Goal: Information Seeking & Learning: Learn about a topic

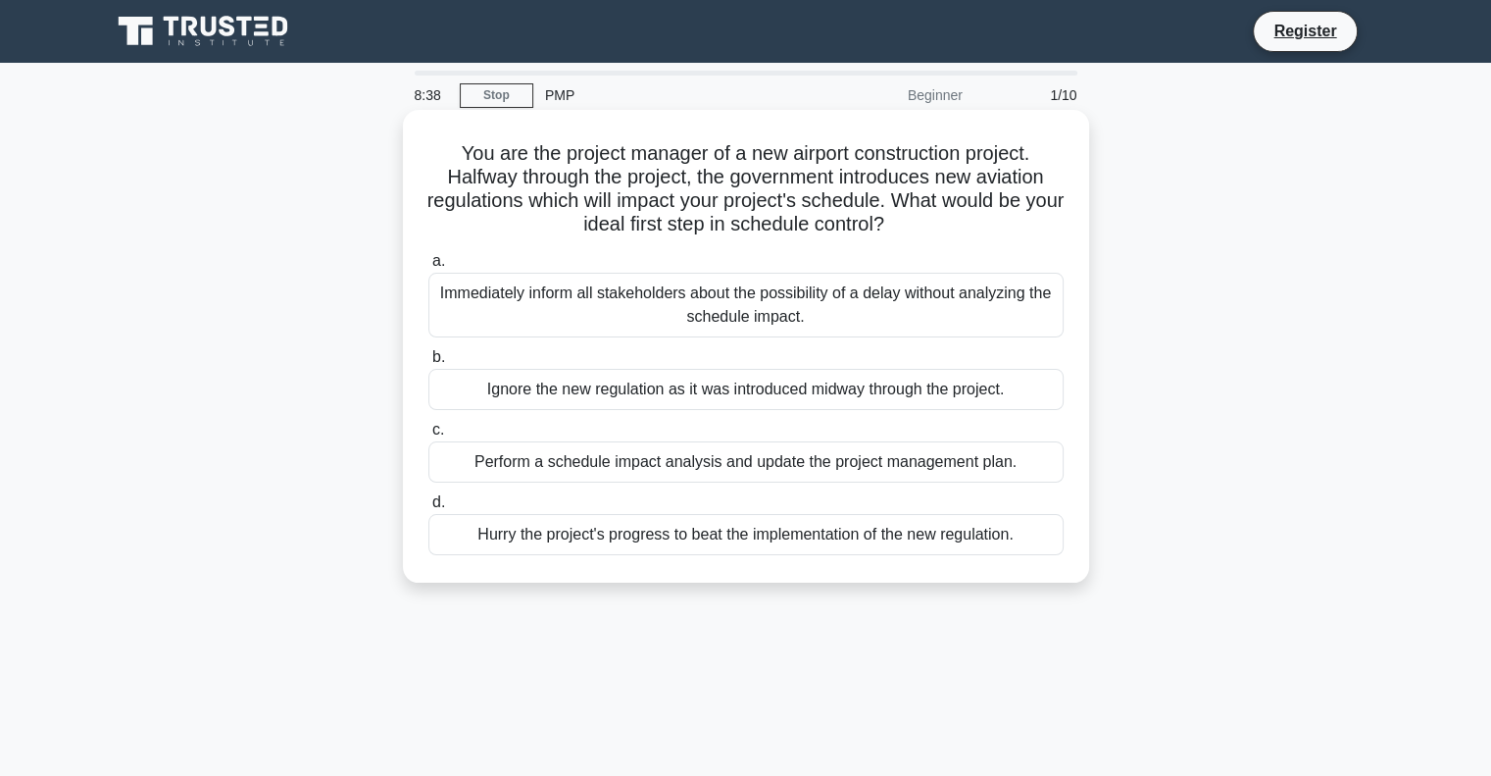
click at [747, 318] on div "Immediately inform all stakeholders about the possibility of a delay without an…" at bounding box center [745, 305] width 635 height 65
click at [428, 268] on input "a. Immediately inform all stakeholders about the possibility of a delay without…" at bounding box center [428, 261] width 0 height 13
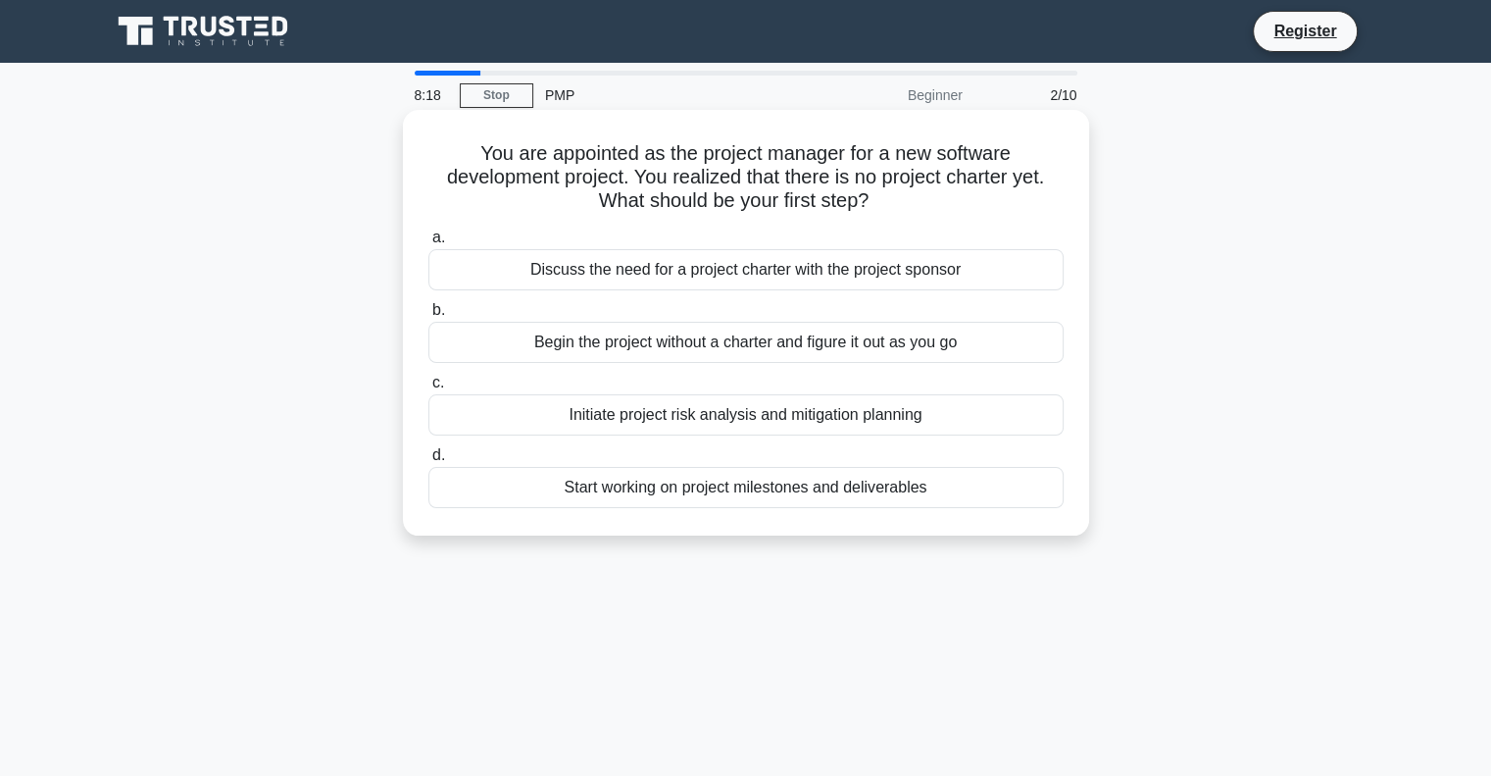
click at [742, 273] on div "Discuss the need for a project charter with the project sponsor" at bounding box center [745, 269] width 635 height 41
click at [428, 244] on input "a. Discuss the need for a project charter with the project sponsor" at bounding box center [428, 237] width 0 height 13
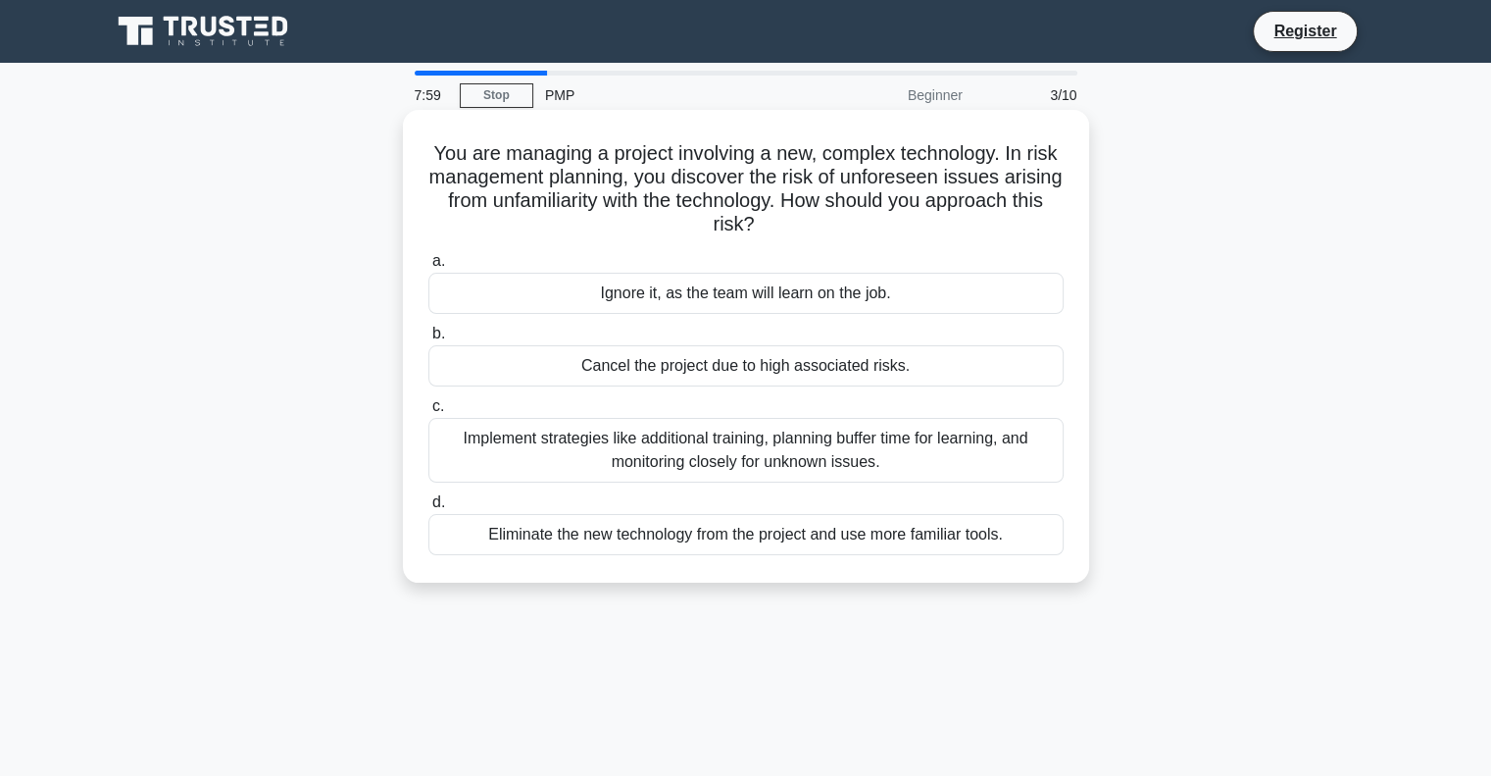
click at [772, 449] on div "Implement strategies like additional training, planning buffer time for learnin…" at bounding box center [745, 450] width 635 height 65
click at [428, 413] on input "c. Implement strategies like additional training, planning buffer time for lear…" at bounding box center [428, 406] width 0 height 13
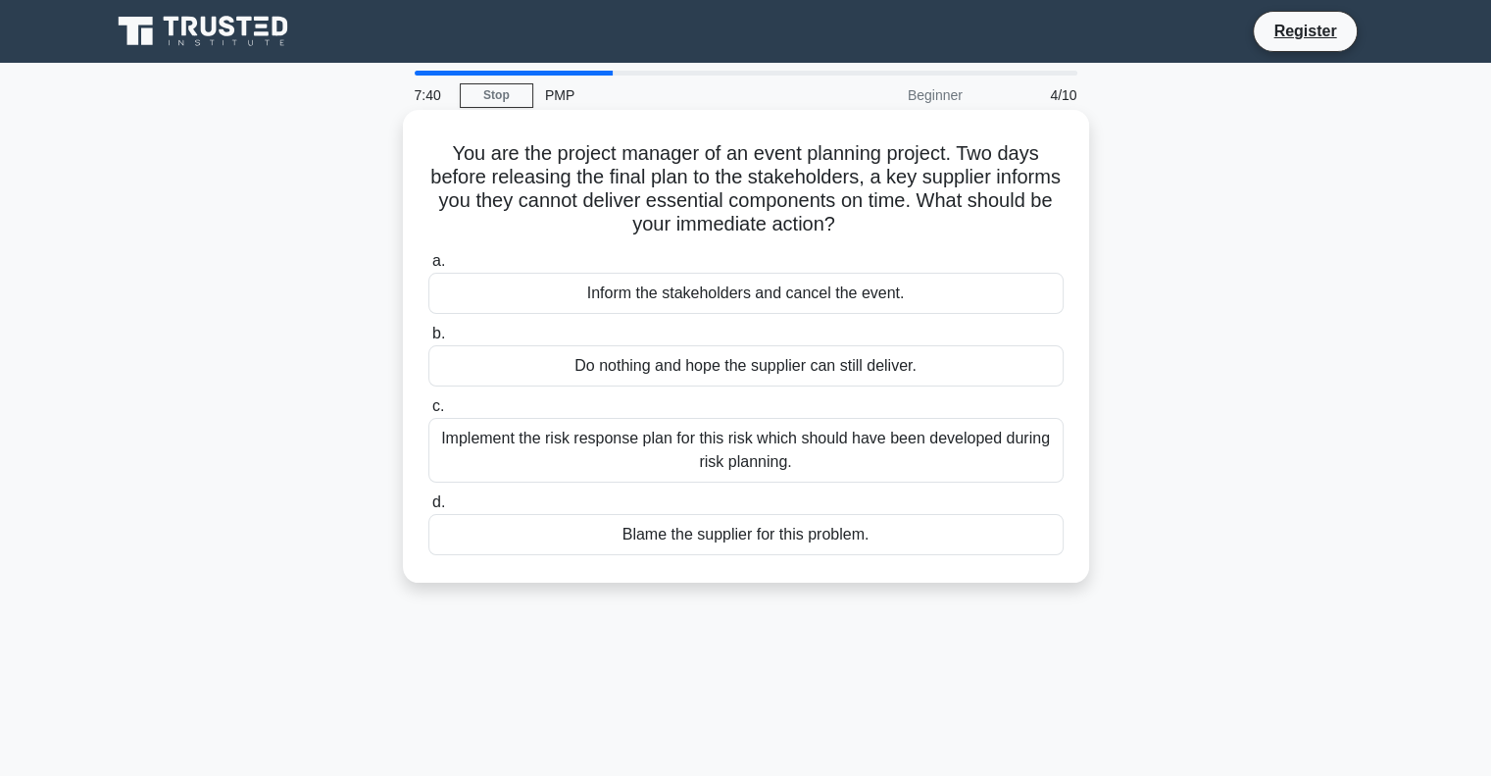
click at [788, 460] on div "Implement the risk response plan for this risk which should have been developed…" at bounding box center [745, 450] width 635 height 65
click at [428, 413] on input "c. Implement the risk response plan for this risk which should have been develo…" at bounding box center [428, 406] width 0 height 13
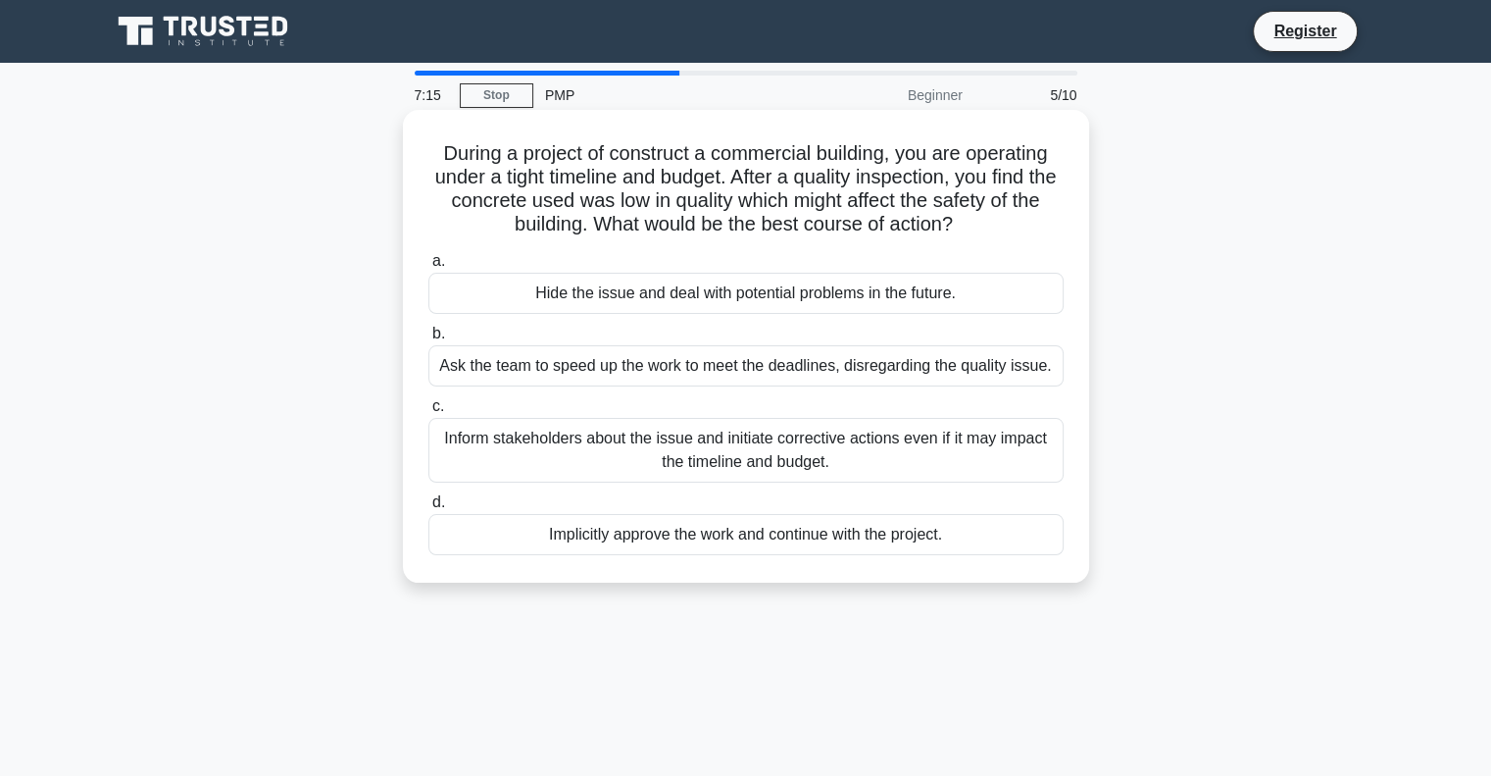
click at [639, 455] on div "Inform stakeholders about the issue and initiate corrective actions even if it …" at bounding box center [745, 450] width 635 height 65
click at [428, 413] on input "c. Inform stakeholders about the issue and initiate corrective actions even if …" at bounding box center [428, 406] width 0 height 13
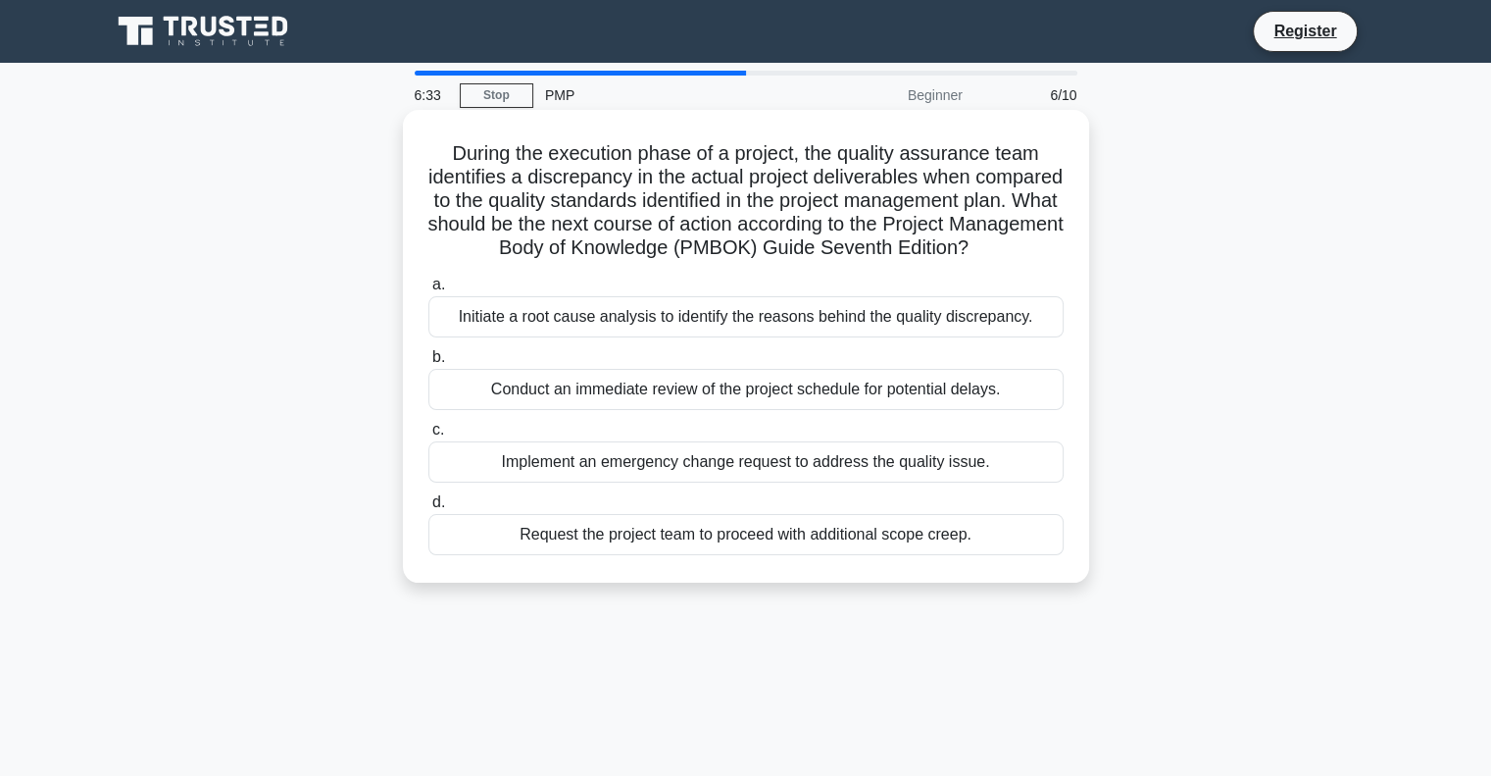
click at [690, 337] on div "Initiate a root cause analysis to identify the reasons behind the quality discr…" at bounding box center [745, 316] width 635 height 41
click at [428, 291] on input "a. Initiate a root cause analysis to identify the reasons behind the quality di…" at bounding box center [428, 284] width 0 height 13
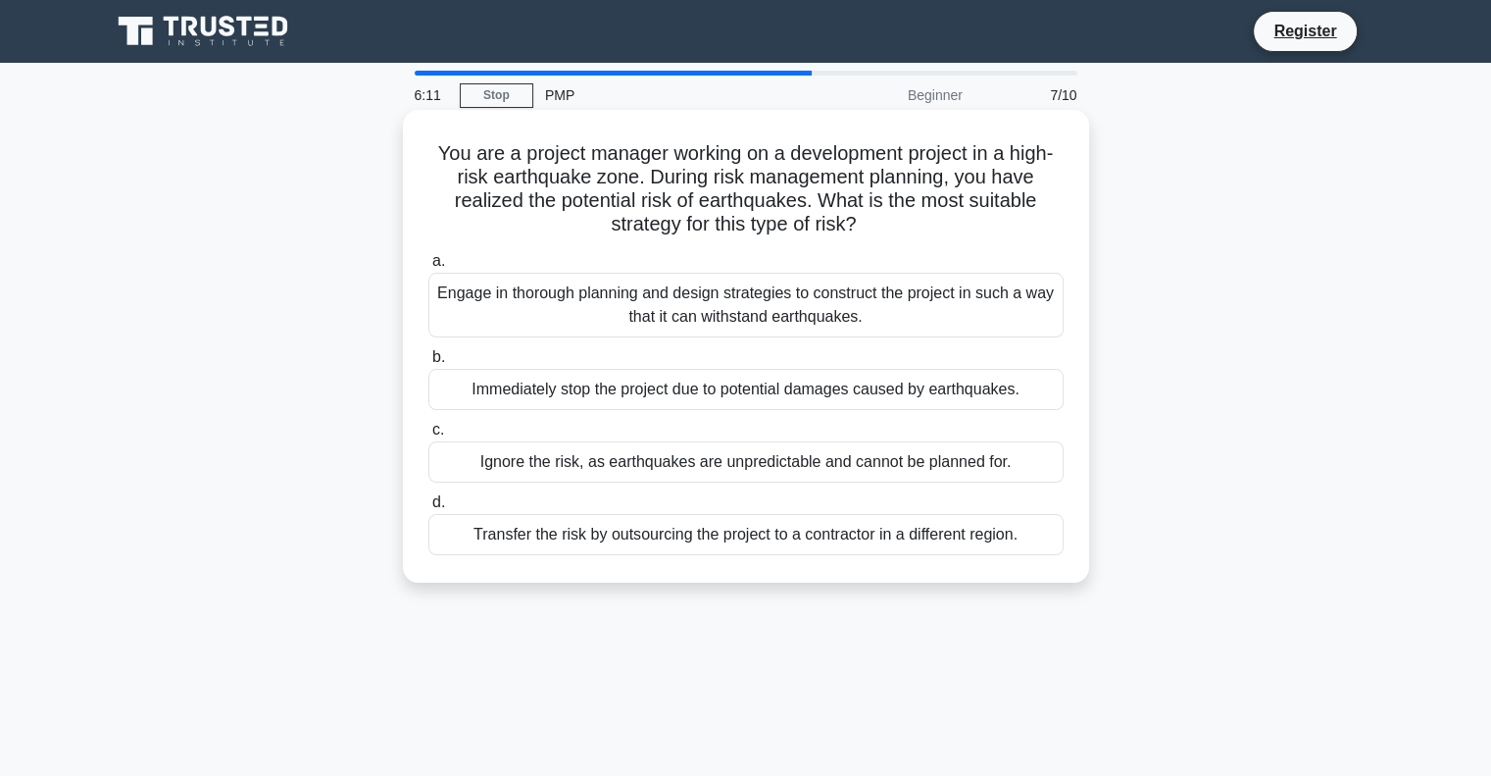
click at [788, 297] on div "Engage in thorough planning and design strategies to construct the project in s…" at bounding box center [745, 305] width 635 height 65
click at [428, 268] on input "a. Engage in thorough planning and design strategies to construct the project i…" at bounding box center [428, 261] width 0 height 13
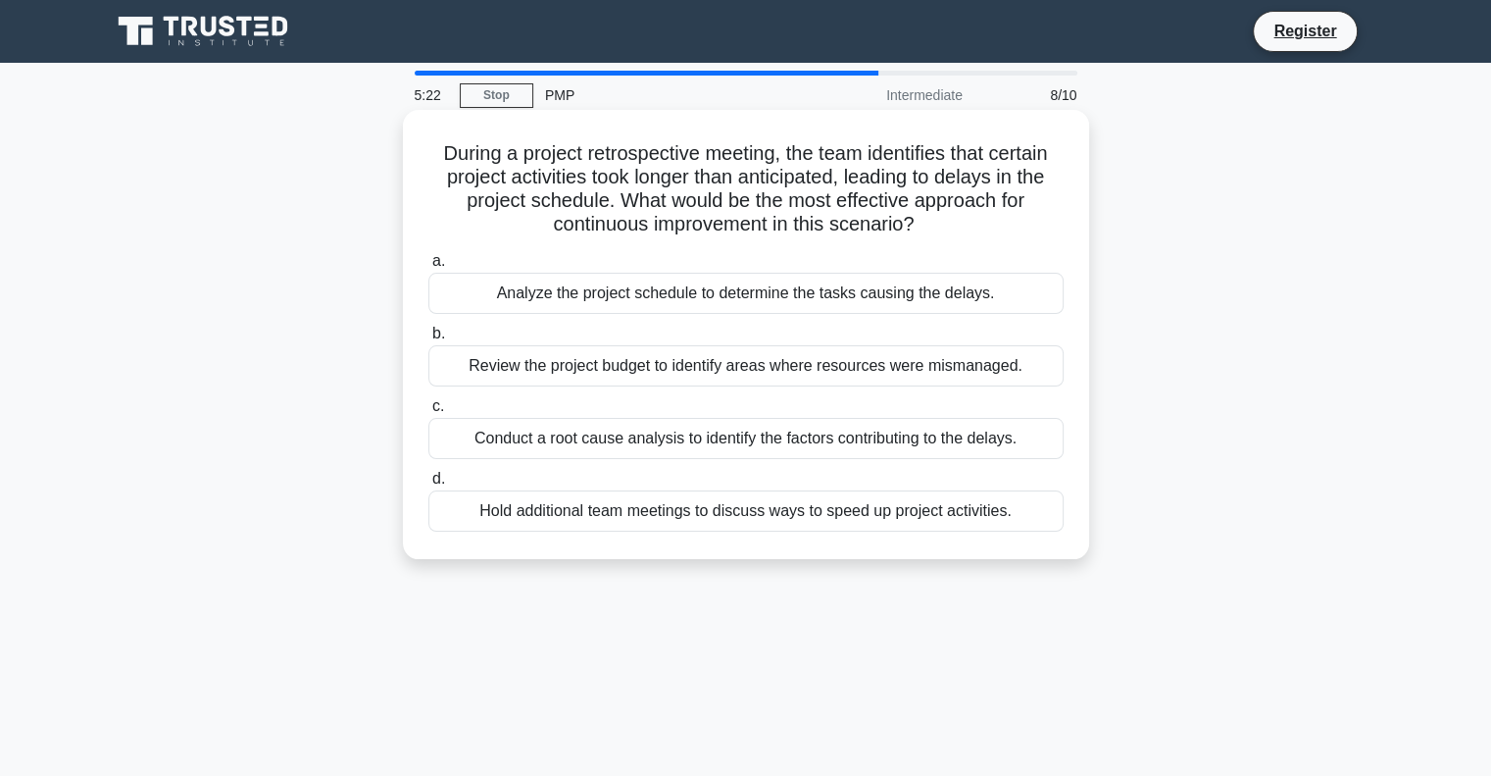
click at [680, 376] on div "Review the project budget to identify areas where resources were mismanaged." at bounding box center [745, 365] width 635 height 41
click at [428, 340] on input "b. Review the project budget to identify areas where resources were mismanaged." at bounding box center [428, 333] width 0 height 13
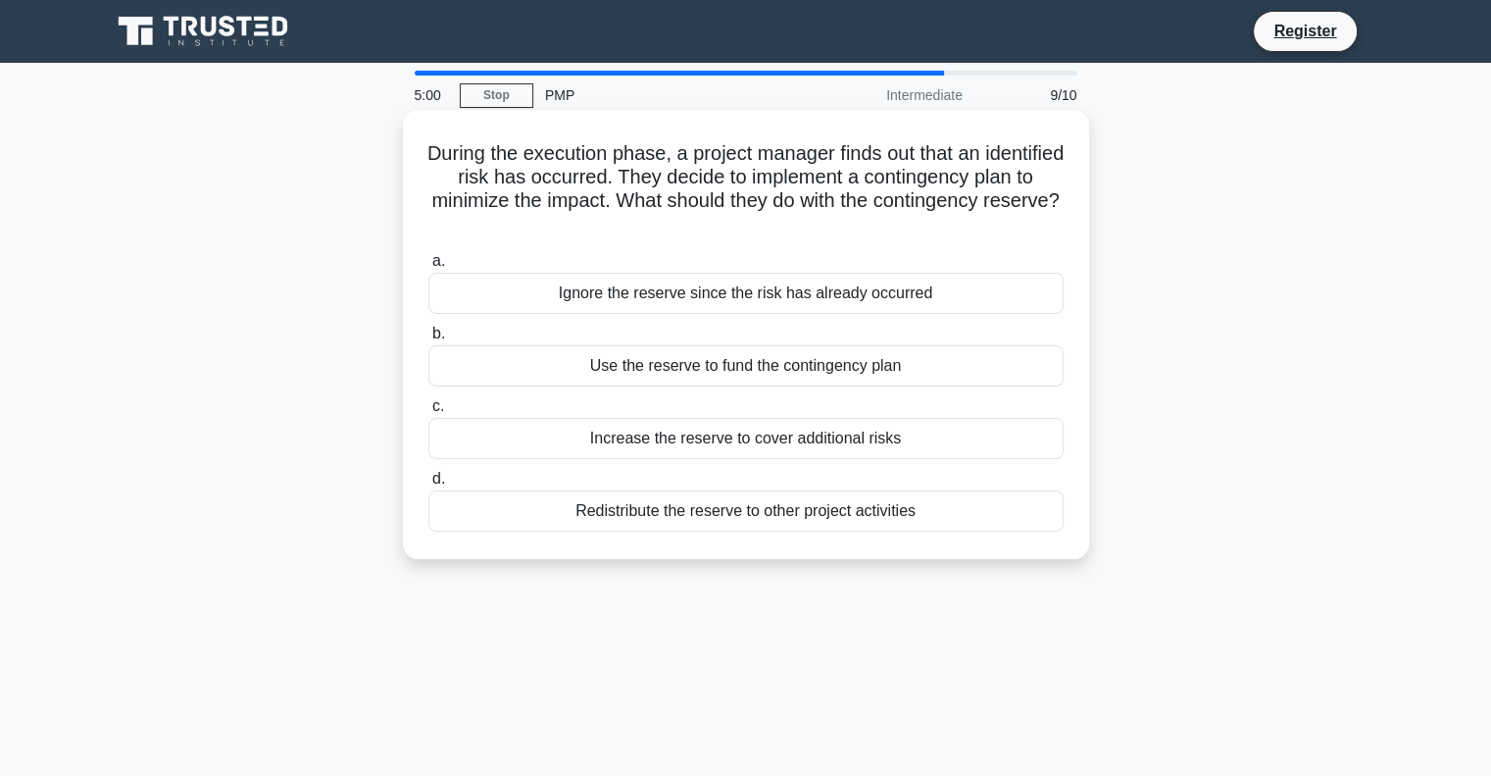
click at [726, 519] on div "Redistribute the reserve to other project activities" at bounding box center [745, 510] width 635 height 41
click at [428, 485] on input "d. Redistribute the reserve to other project activities" at bounding box center [428, 479] width 0 height 13
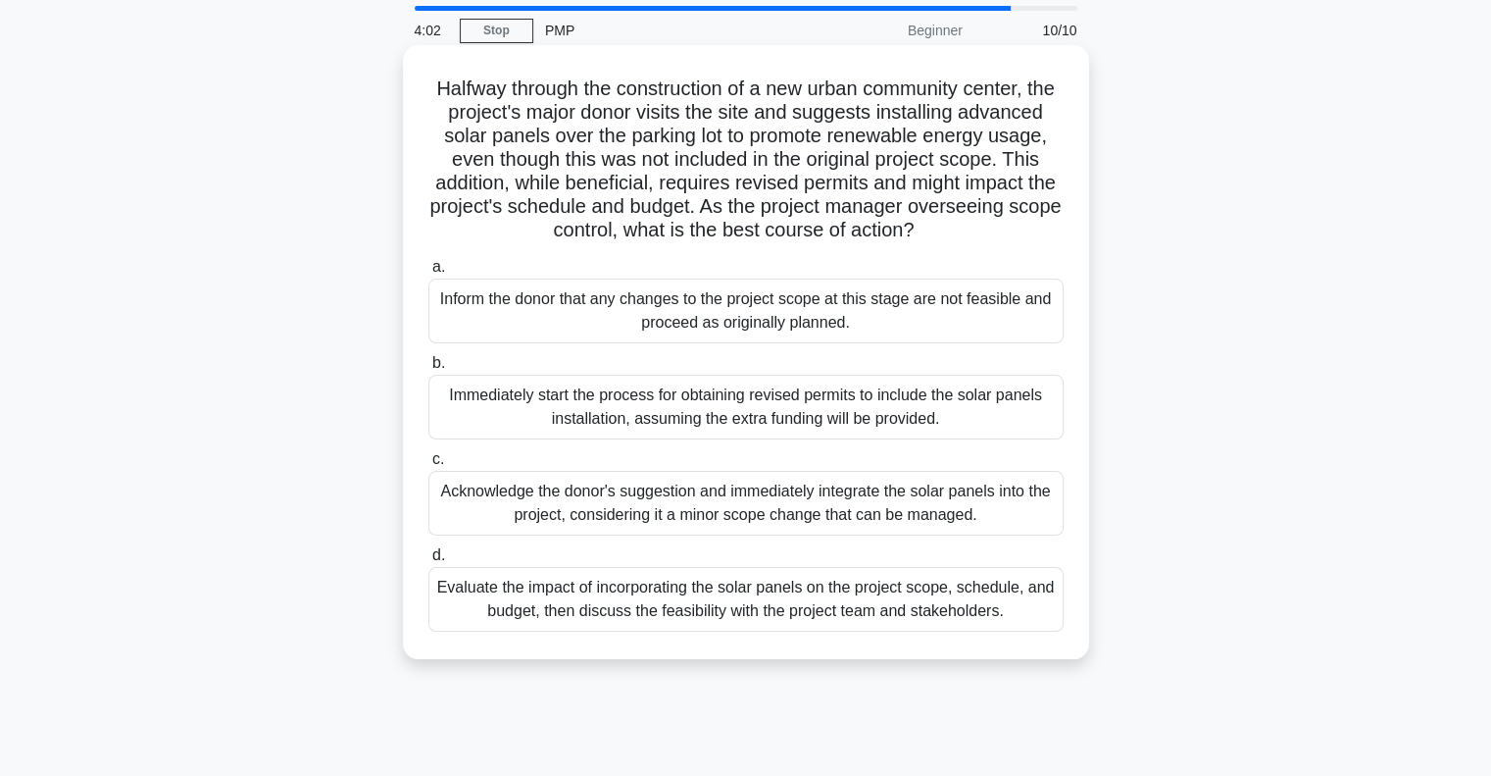
scroll to position [98, 0]
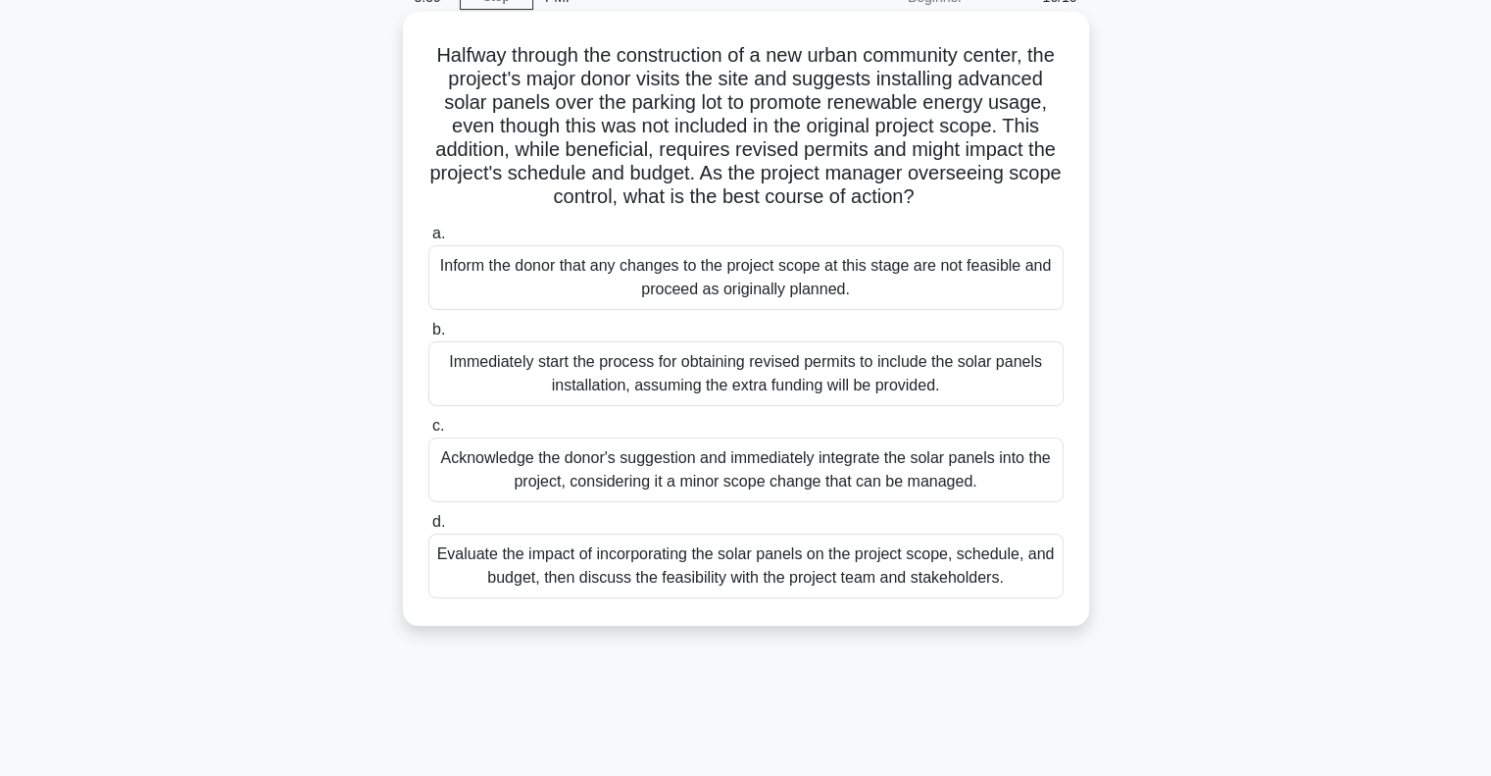
click at [801, 591] on div "Evaluate the impact of incorporating the solar panels on the project scope, sch…" at bounding box center [745, 565] width 635 height 65
click at [428, 528] on input "d. Evaluate the impact of incorporating the solar panels on the project scope, …" at bounding box center [428, 522] width 0 height 13
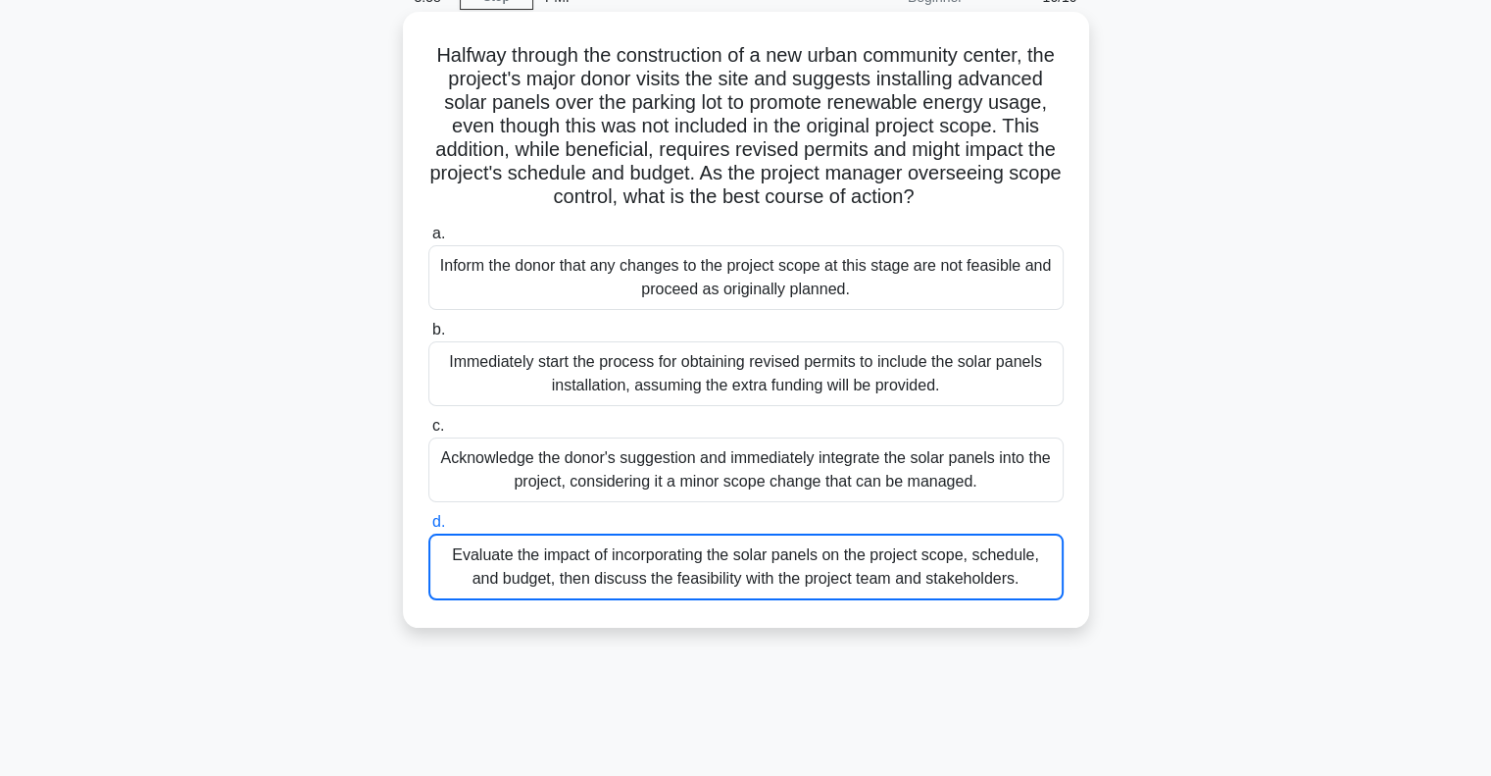
scroll to position [208, 0]
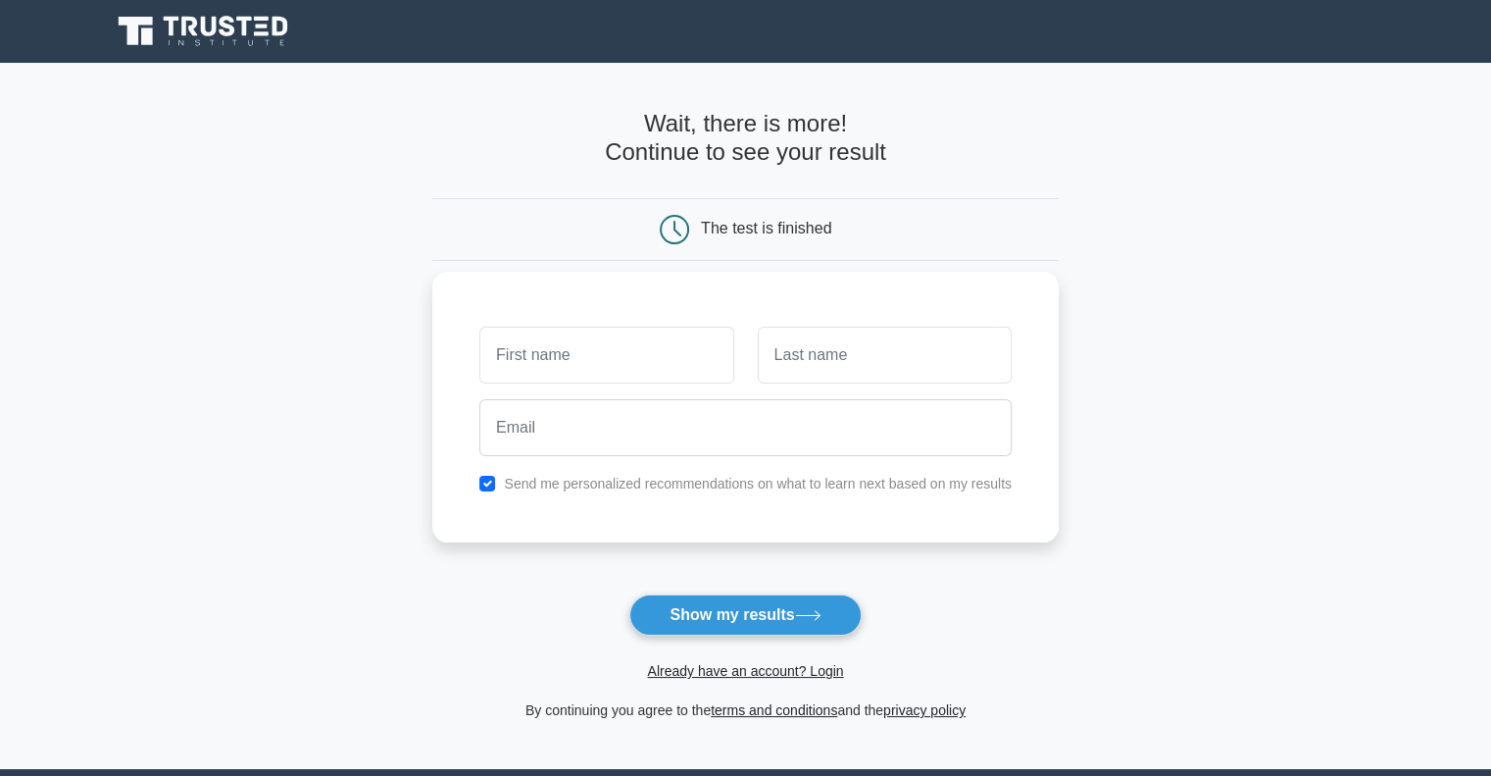
click at [677, 357] on input "text" at bounding box center [606, 354] width 254 height 57
type input "Dee"
click at [793, 362] on input "text" at bounding box center [885, 354] width 254 height 57
type input "Ku"
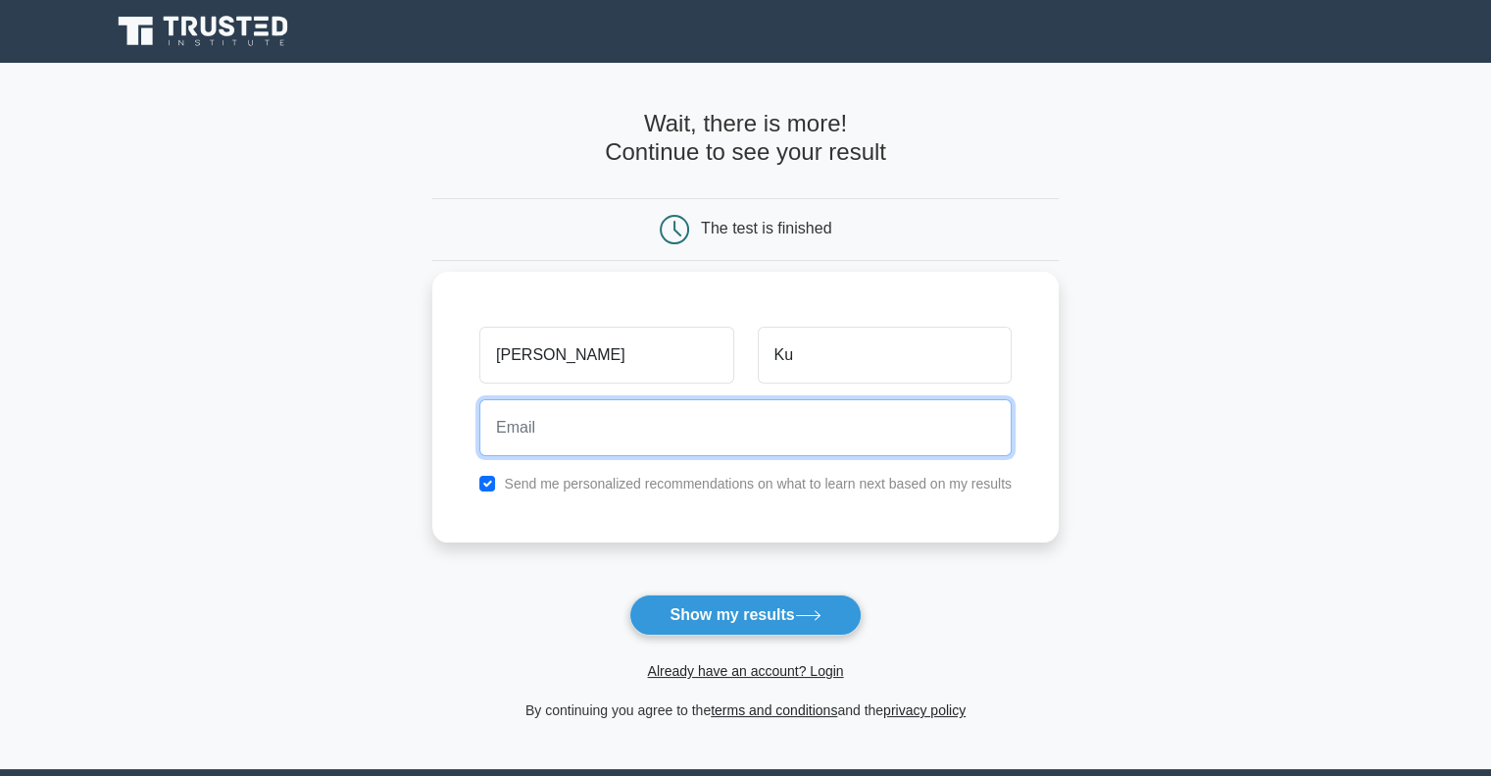
click at [618, 446] on input "email" at bounding box center [745, 427] width 532 height 57
click at [686, 426] on input "deepakcheruvallil85@gmail.com" at bounding box center [745, 427] width 532 height 57
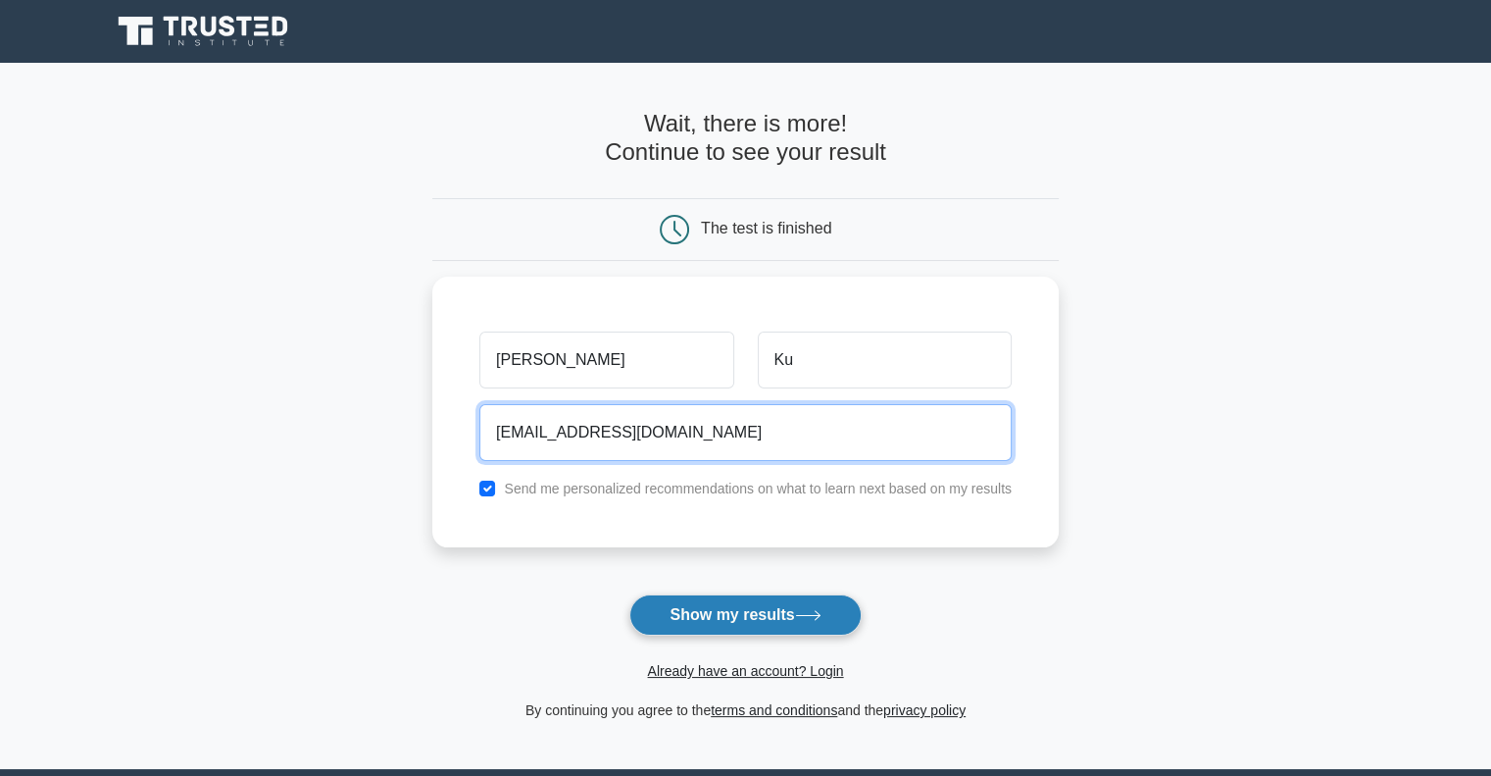
type input "deepakcheruvallil85@yahoo.com"
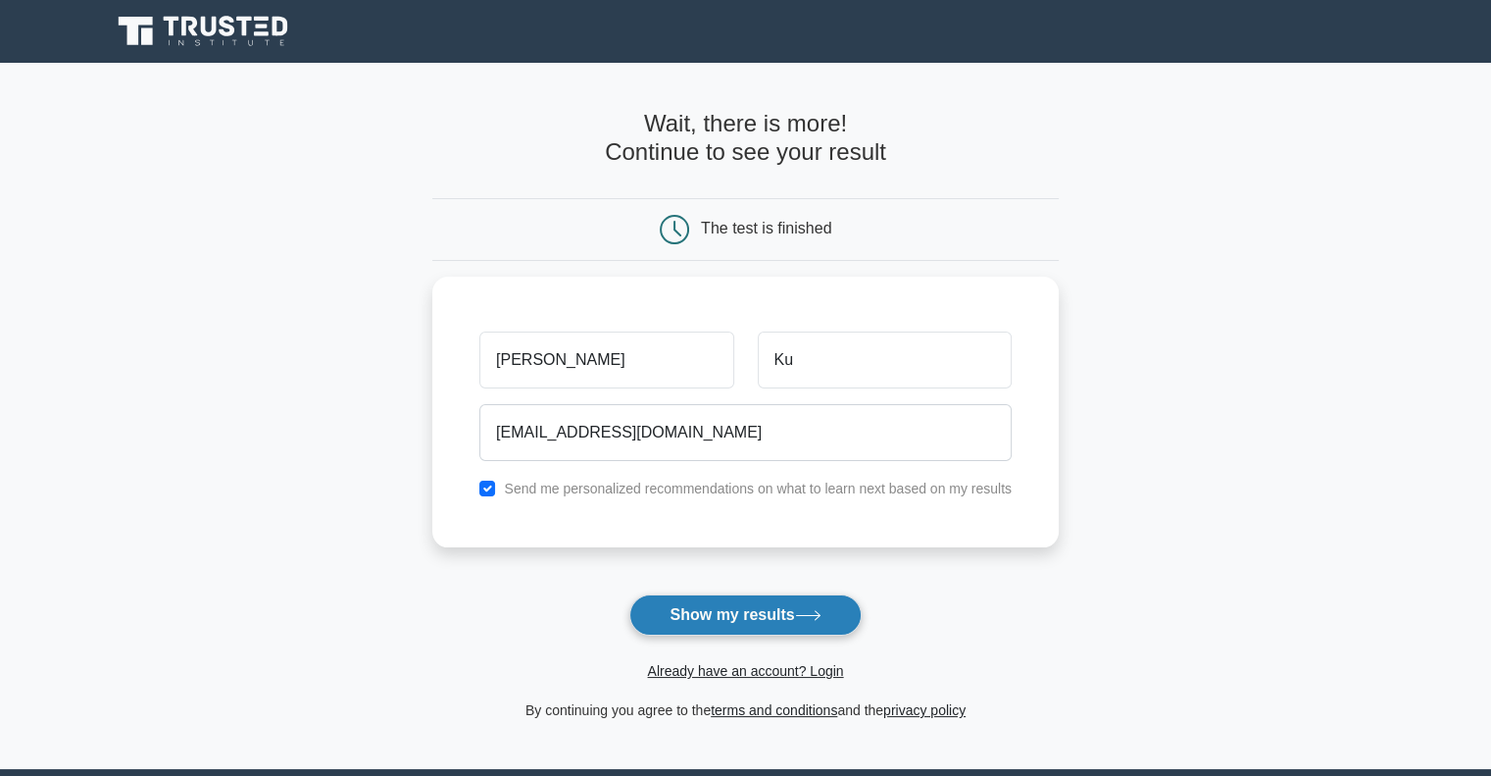
click at [778, 626] on button "Show my results" at bounding box center [744, 614] width 231 height 41
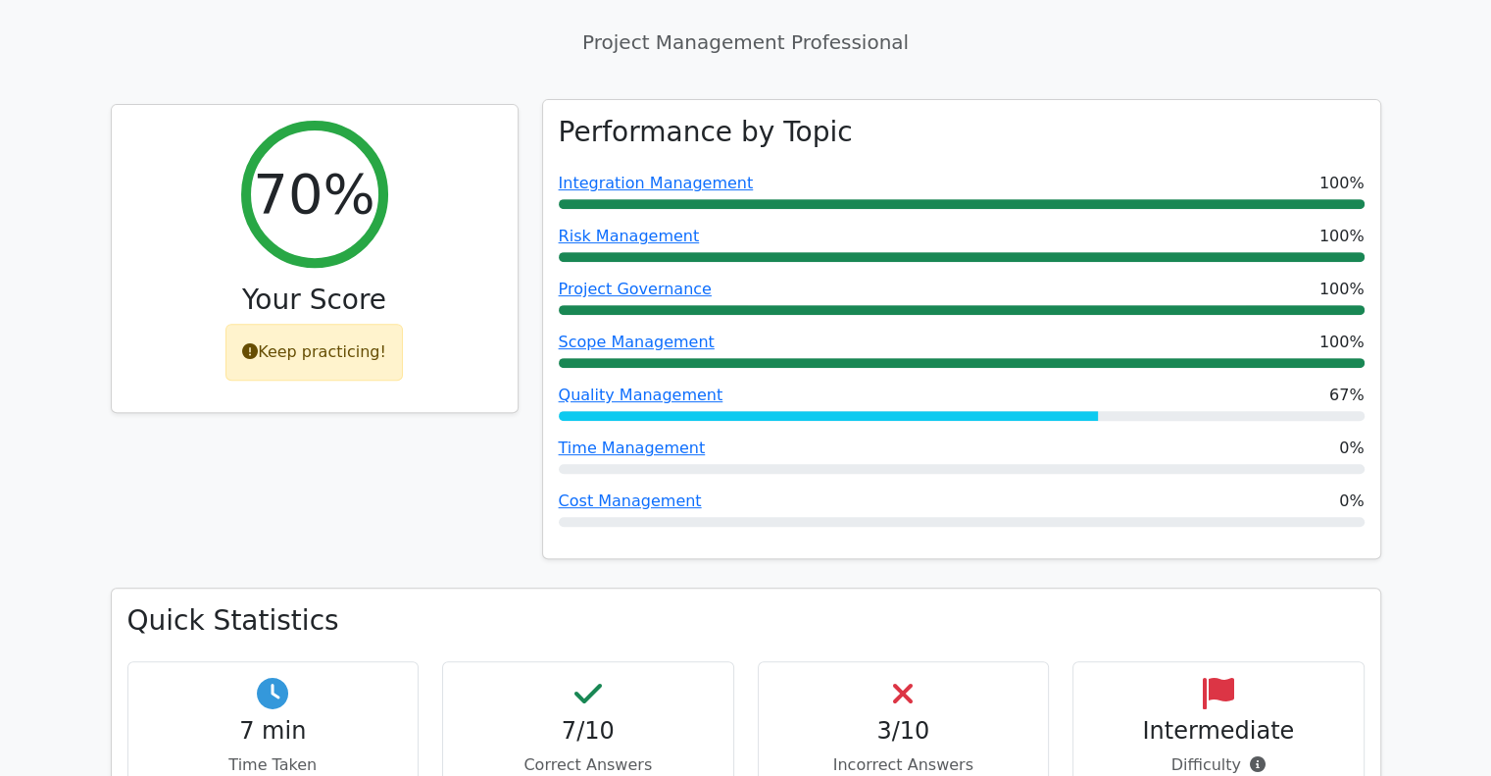
scroll to position [784, 0]
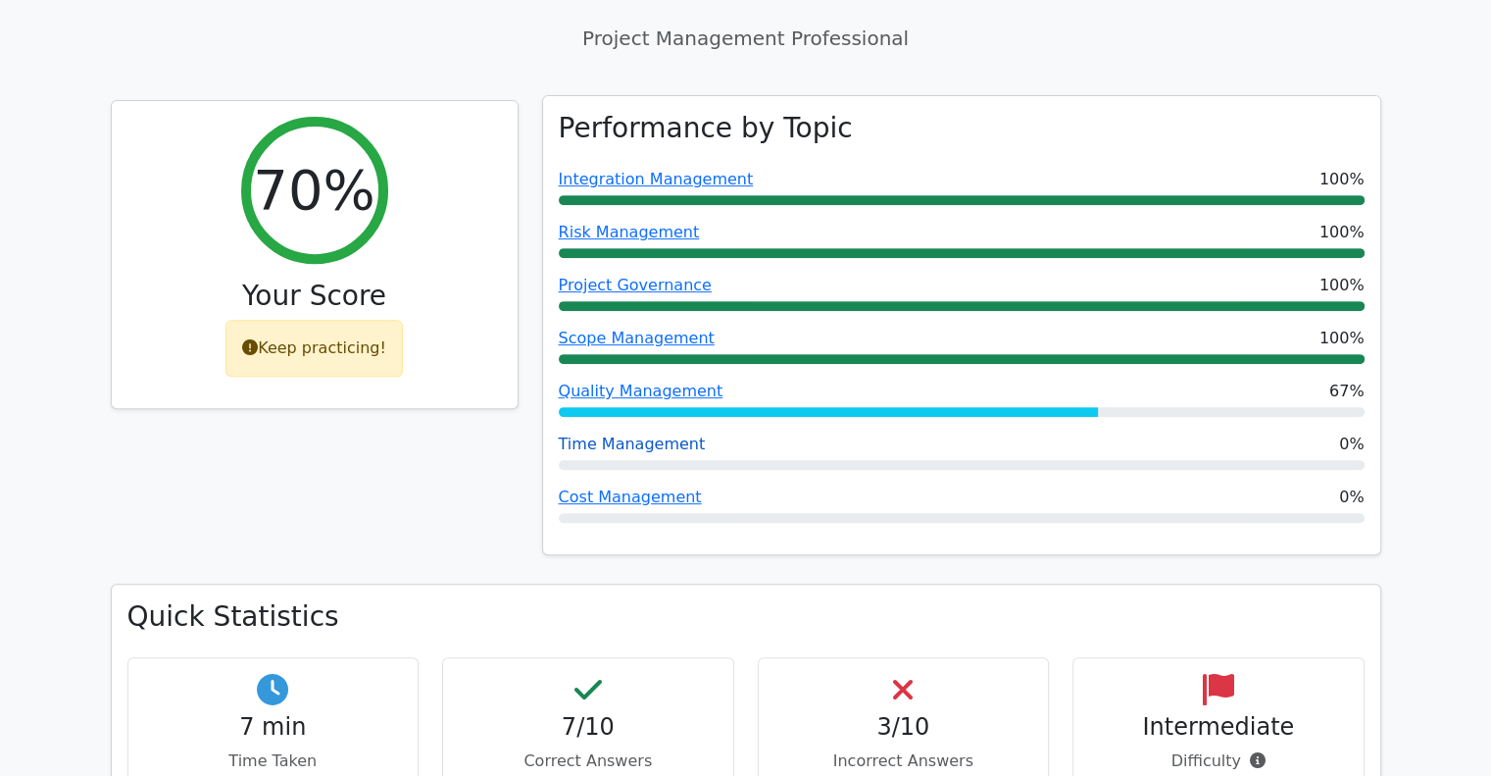
click at [647, 434] on link "Time Management" at bounding box center [632, 443] width 147 height 19
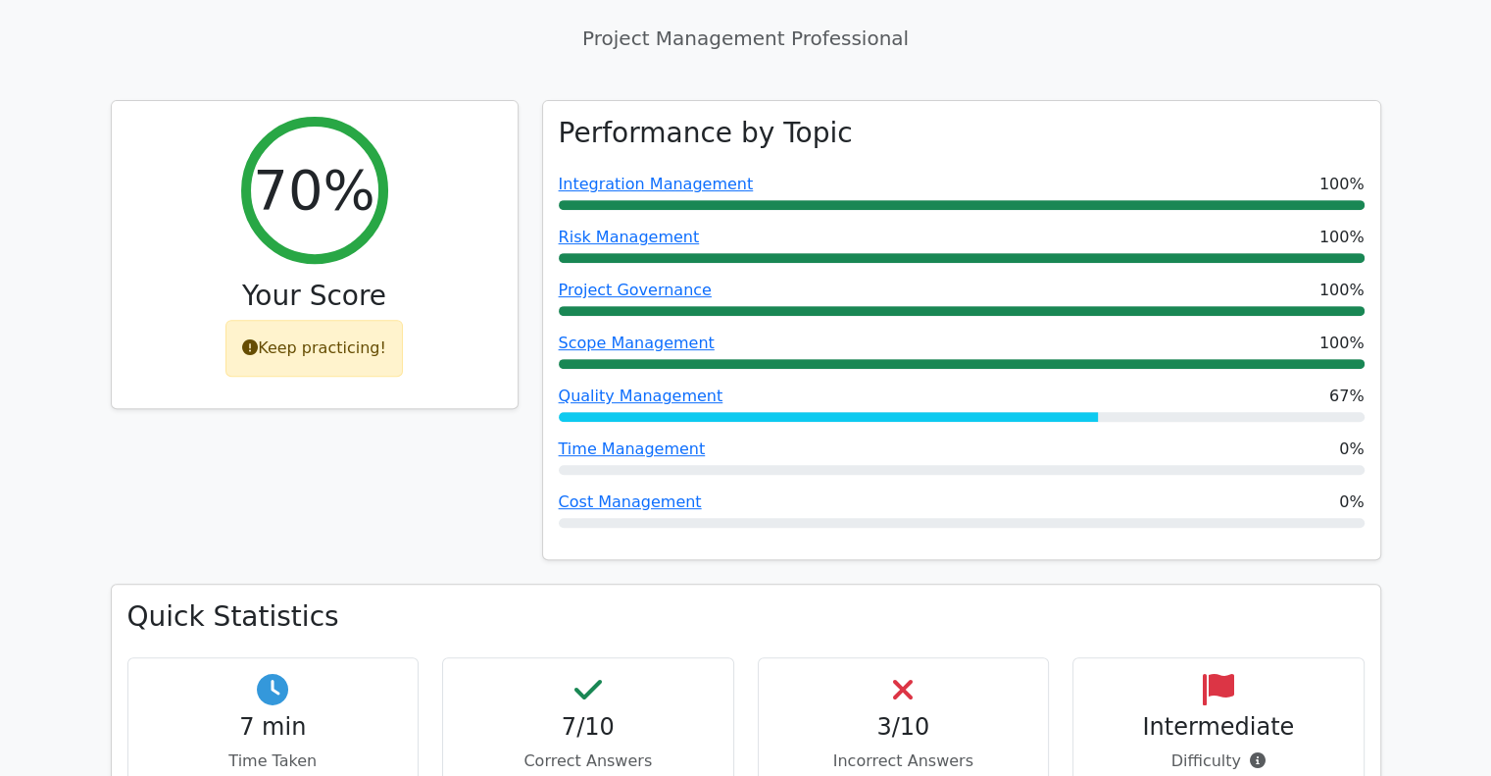
scroll to position [980, 0]
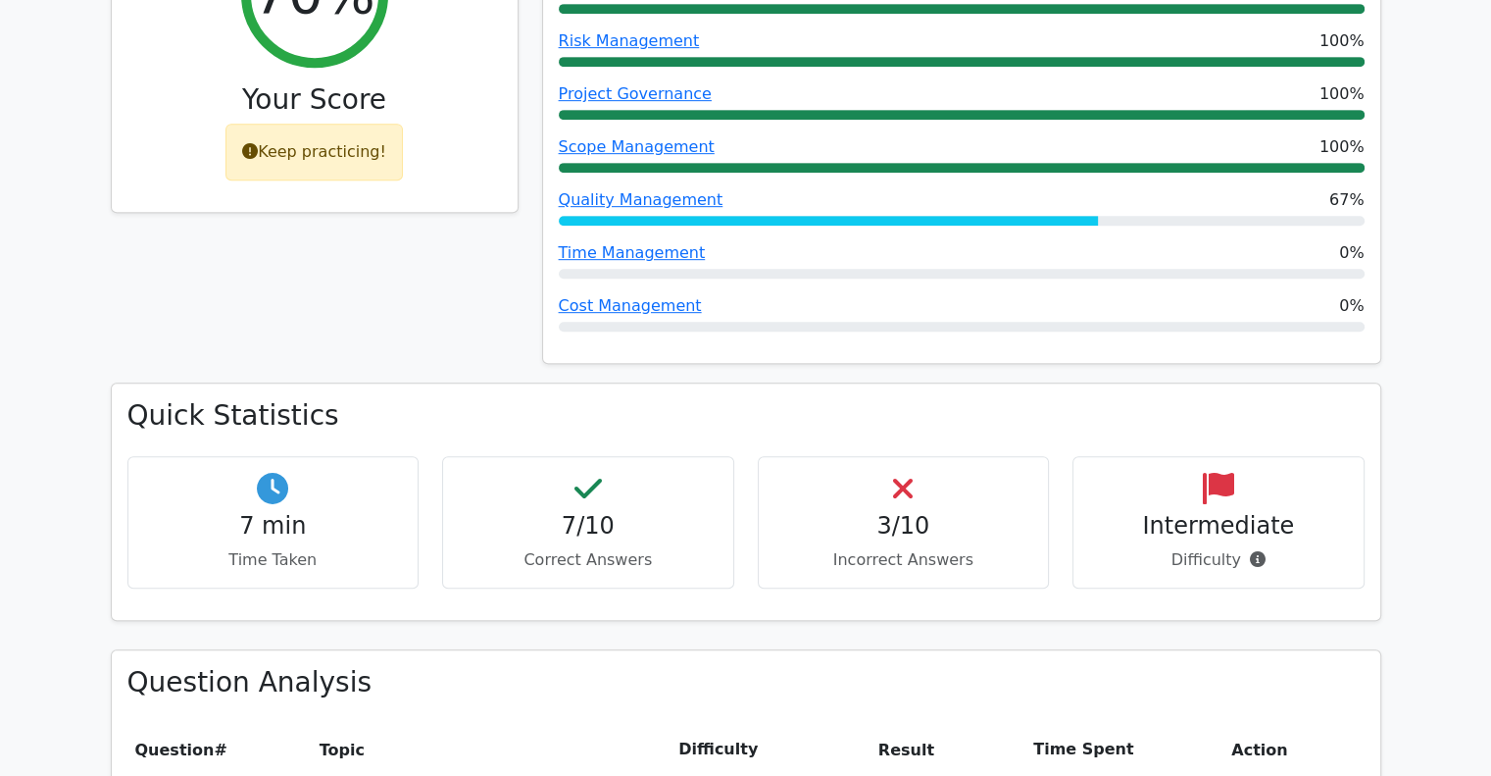
click at [905, 473] on icon at bounding box center [903, 488] width 20 height 31
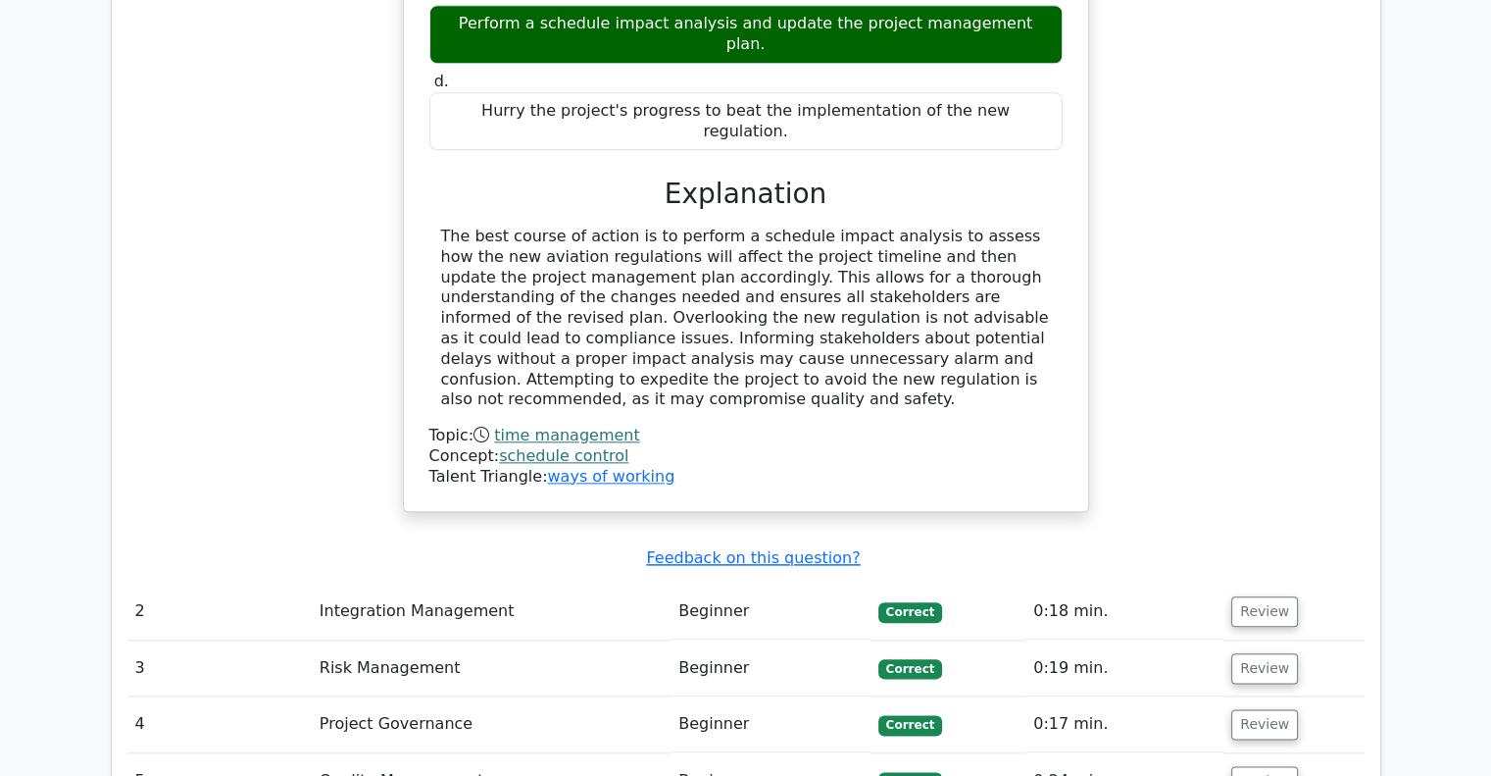
scroll to position [2353, 0]
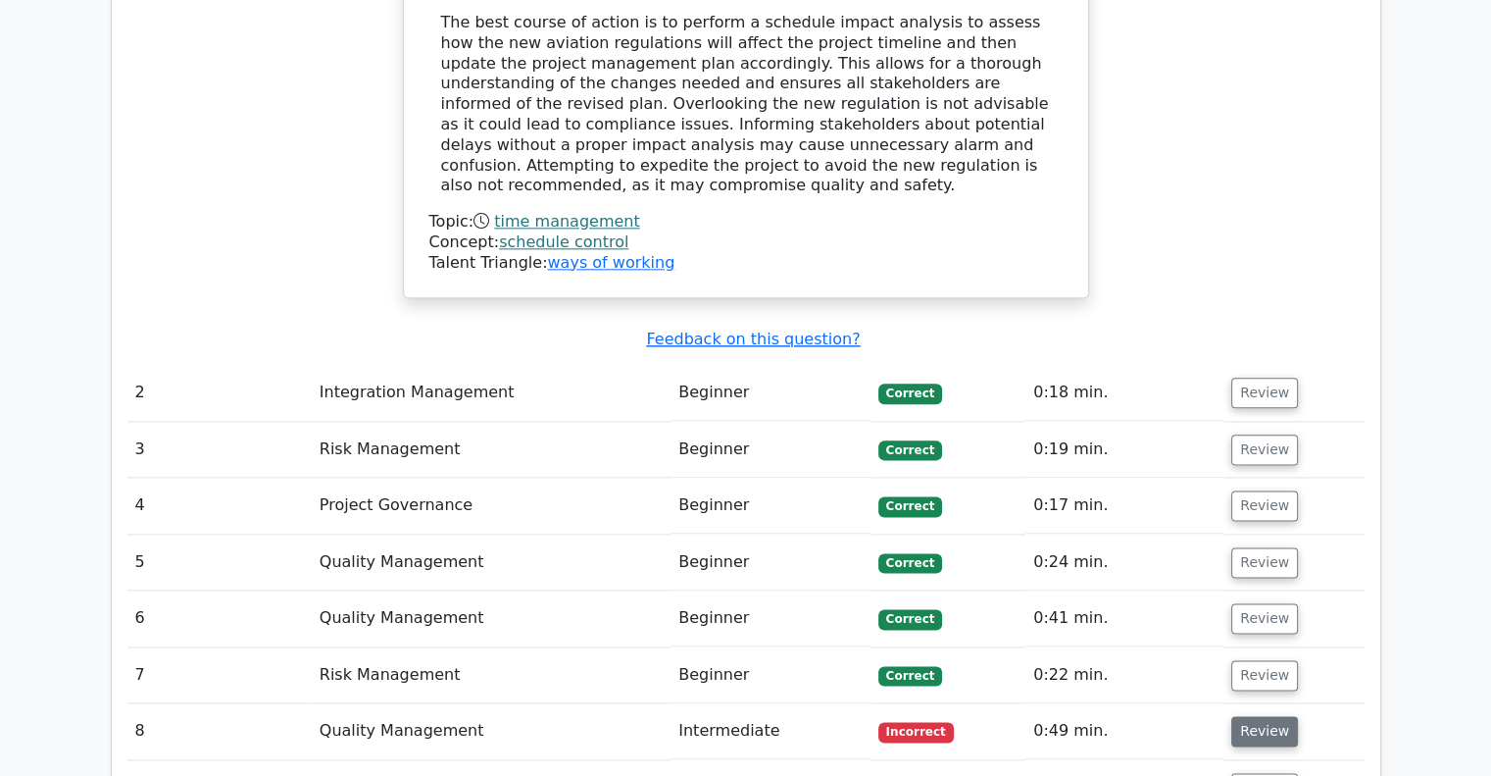
click at [1263, 716] on button "Review" at bounding box center [1264, 731] width 67 height 30
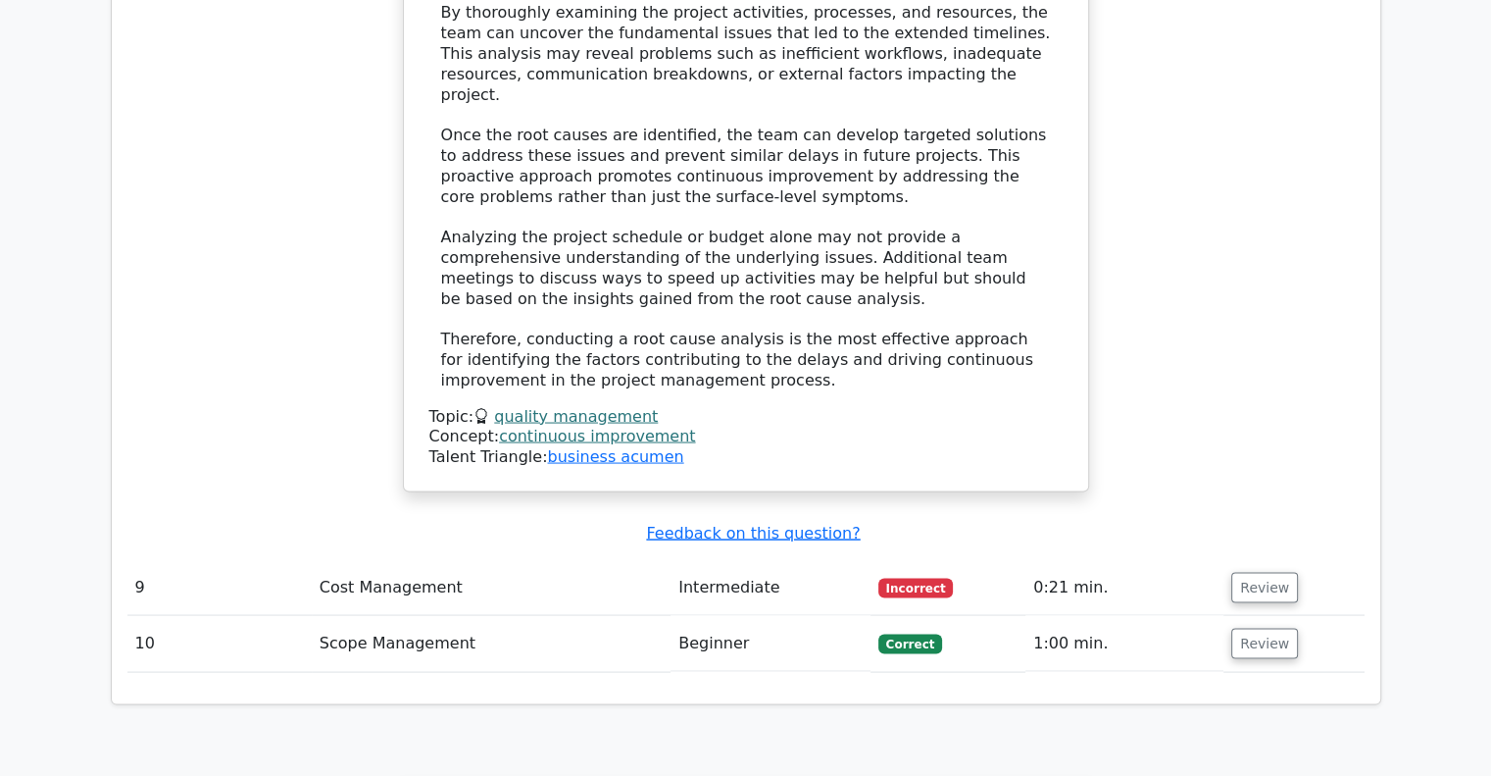
scroll to position [3726, 0]
click at [1259, 571] on button "Review" at bounding box center [1264, 586] width 67 height 30
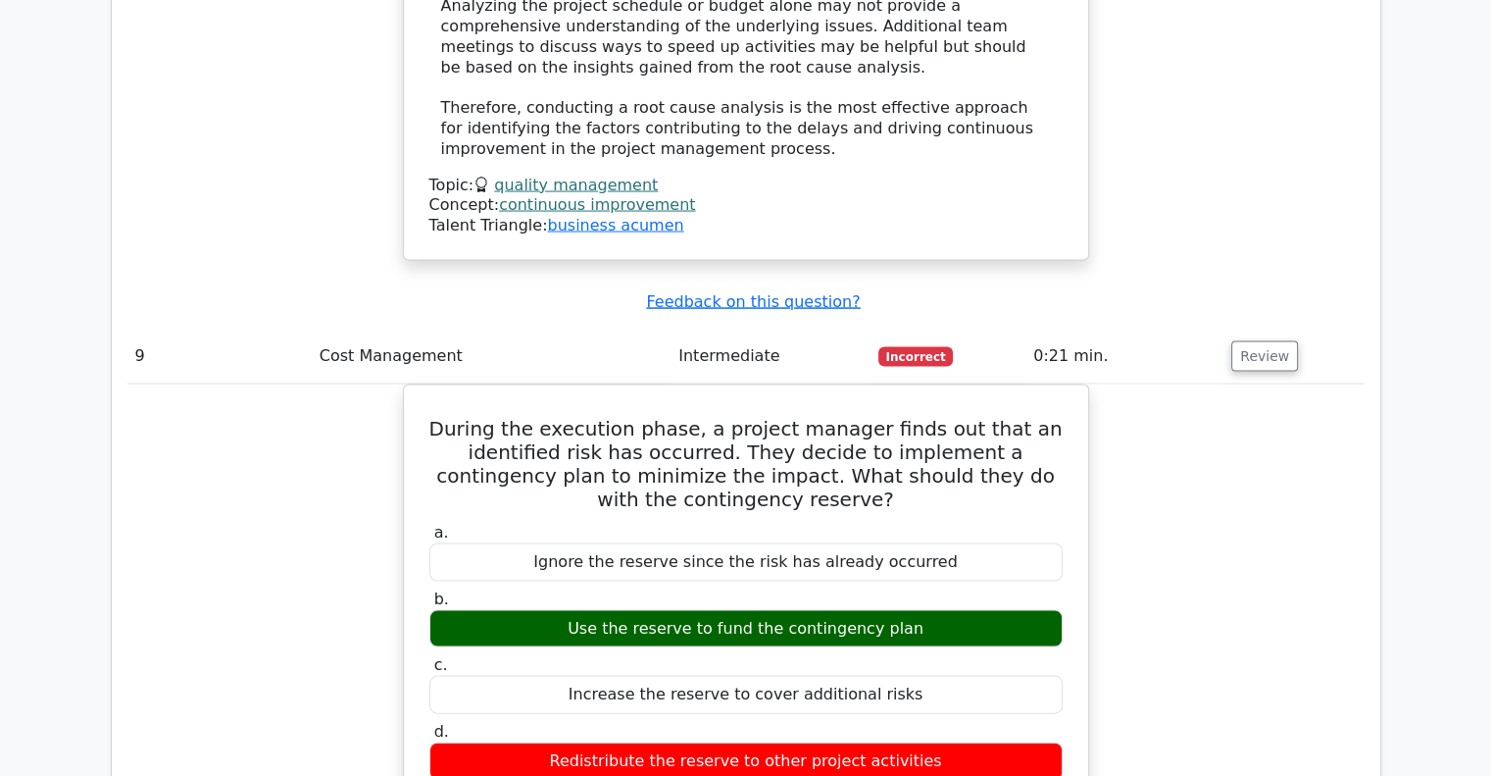
scroll to position [3706, 0]
